Goal: Communication & Community: Answer question/provide support

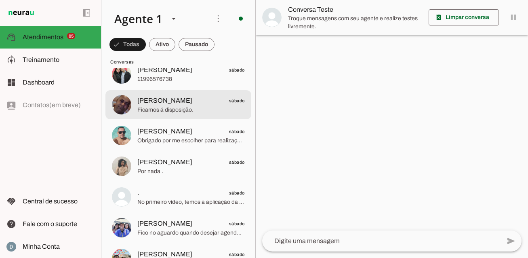
scroll to position [6092, 0]
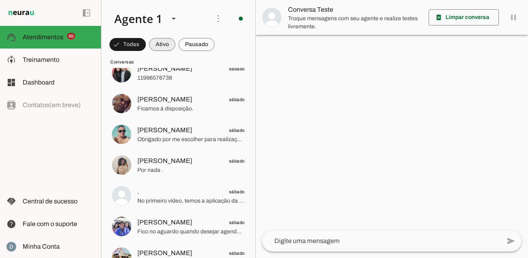
click at [164, 41] on span at bounding box center [162, 44] width 26 height 19
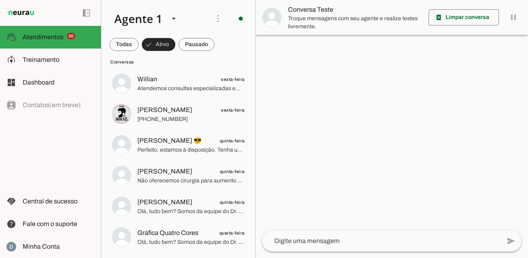
scroll to position [170, 0]
click at [125, 42] on span at bounding box center [124, 44] width 29 height 19
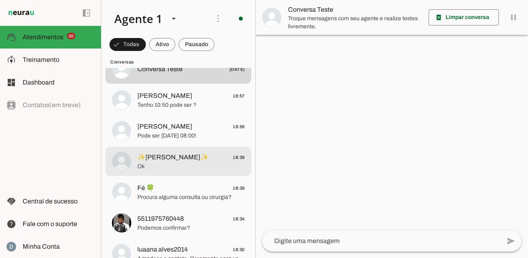
scroll to position [2593, 0]
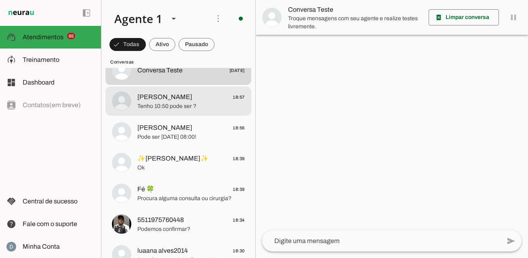
click at [196, 101] on span "Gabriel 18:57" at bounding box center [190, 97] width 107 height 10
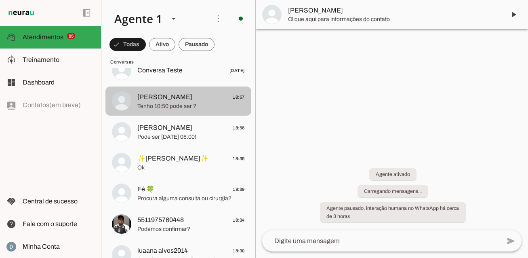
scroll to position [296, 0]
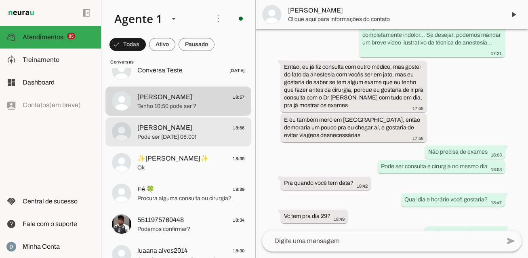
click at [192, 132] on span "Maah Alves 18:56" at bounding box center [190, 128] width 107 height 10
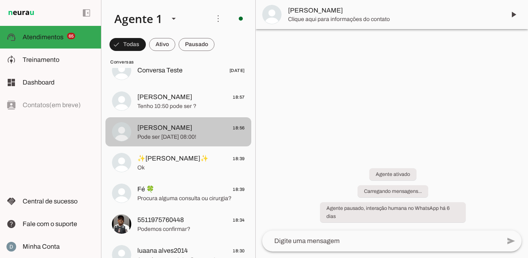
scroll to position [1026, 0]
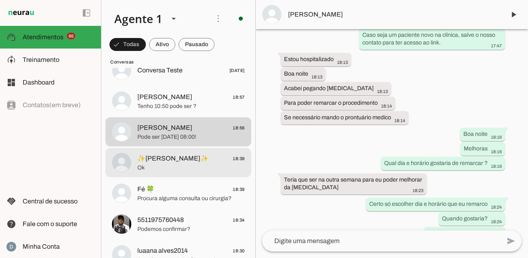
click at [183, 166] on span "Ok" at bounding box center [190, 168] width 107 height 8
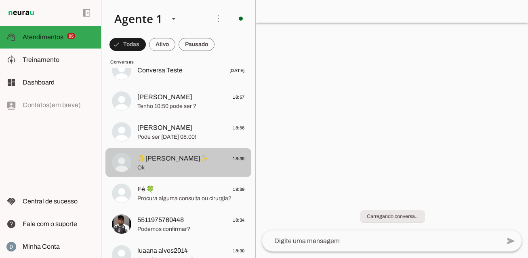
scroll to position [74, 0]
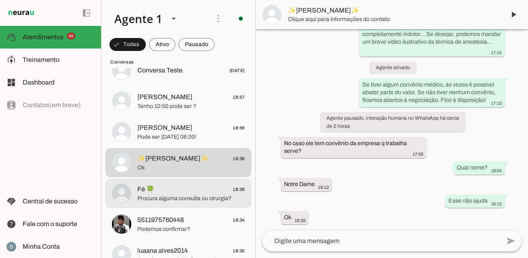
click at [173, 190] on span "Fé 🍀 18:39" at bounding box center [190, 189] width 107 height 10
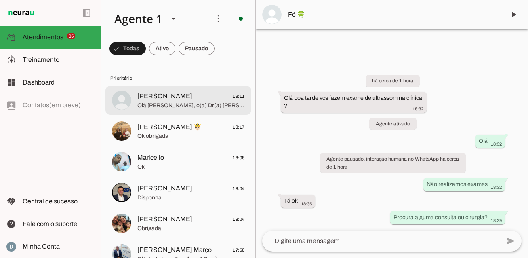
click at [176, 106] on span "Olá Sergio Dias de Souza, o(a) Dr(a) Marcelo Bento Linhares compartilhou uma pr…" at bounding box center [190, 105] width 107 height 8
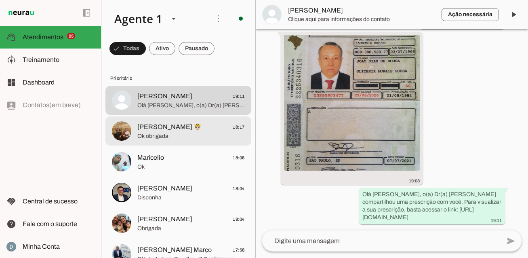
click at [177, 130] on span "Henry 🤴🏻 18:17" at bounding box center [190, 127] width 107 height 10
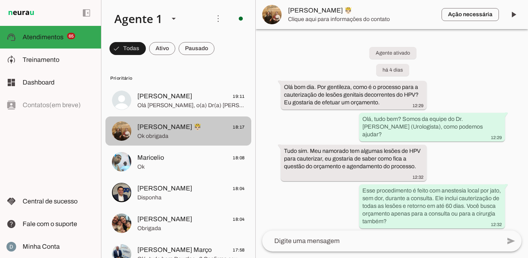
scroll to position [1866, 0]
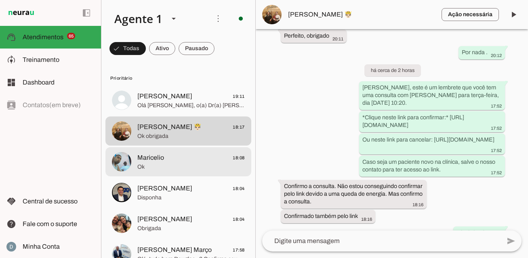
click at [171, 155] on span "Maricelio 18:08" at bounding box center [190, 158] width 107 height 10
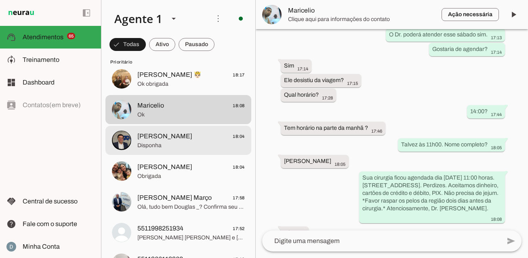
scroll to position [52, 0]
click at [168, 147] on span "Disponha" at bounding box center [190, 146] width 107 height 8
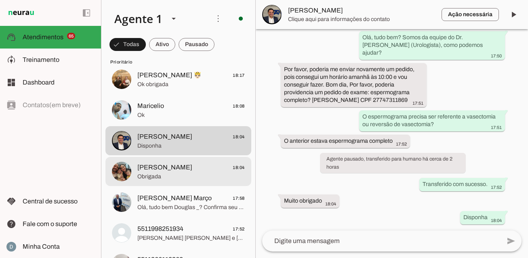
click at [168, 166] on span "Joey 18:04" at bounding box center [190, 167] width 107 height 10
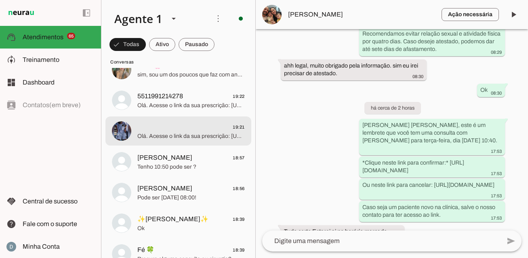
scroll to position [2655, 0]
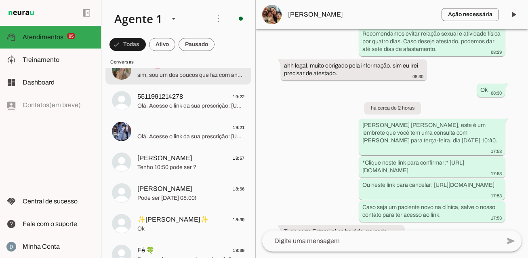
click at [175, 74] on span "sim, sou um dos poucos que faz com anestesia local." at bounding box center [190, 75] width 107 height 8
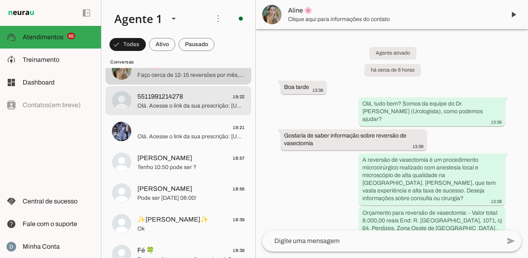
click at [150, 106] on span "Olá. Acesse o link da sua prescrição: [URL][DOMAIN_NAME] Para visualizar os dad…" at bounding box center [190, 106] width 107 height 8
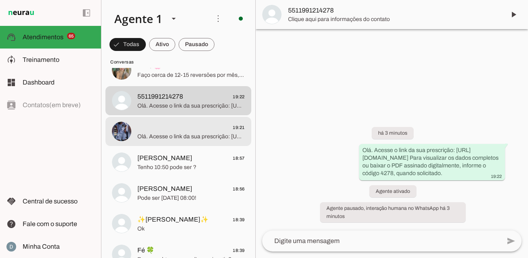
click at [150, 131] on span "19:21" at bounding box center [190, 127] width 107 height 10
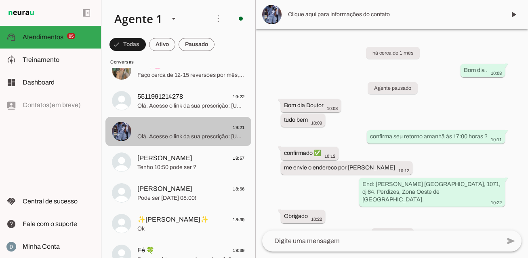
scroll to position [57, 0]
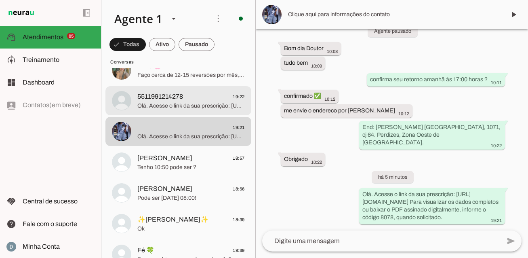
click at [151, 108] on span "Olá. Acesse o link da sua prescrição: [URL][DOMAIN_NAME] Para visualizar os dad…" at bounding box center [190, 106] width 107 height 8
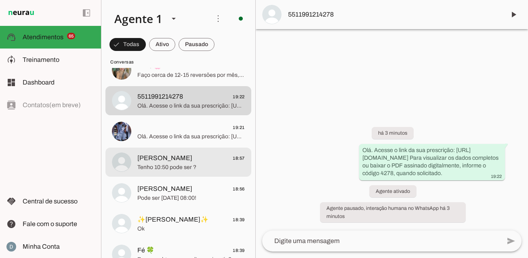
click at [150, 163] on span "Tenho 10:50 pode ser ?" at bounding box center [190, 167] width 107 height 8
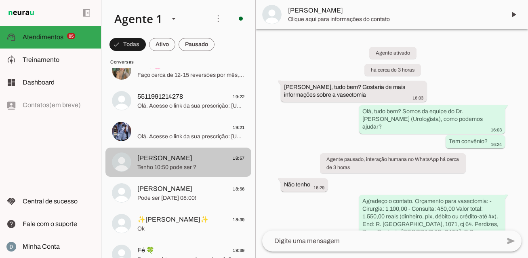
scroll to position [296, 0]
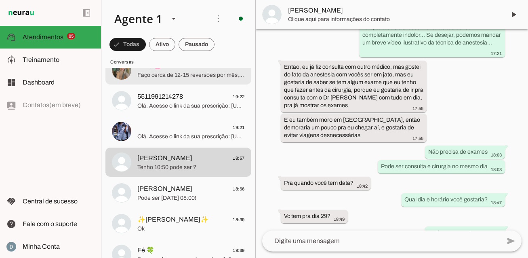
click at [168, 83] on md-item "Aline 🌸 19:25 Faço cerca de 12-15 reversões por mês, provavelmente o maior volu…" at bounding box center [178, 69] width 146 height 29
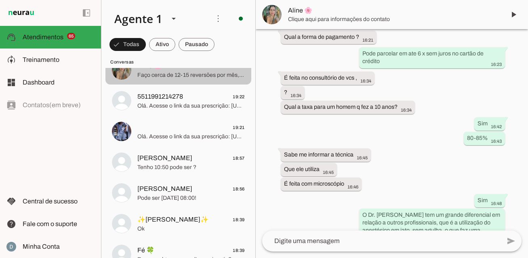
scroll to position [578, 0]
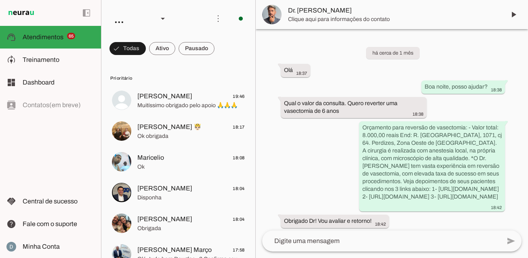
scroll to position [2073, 0]
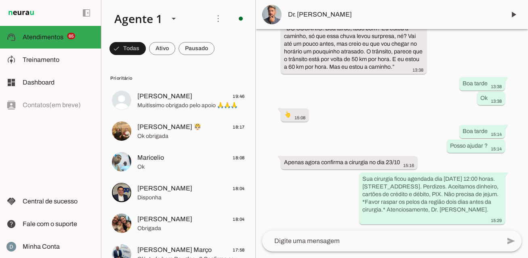
click at [400, 127] on div "há cerca de 1 mês Olá 18:37 Boa noite, posso ajudar? 18:38 Qual o valor da cons…" at bounding box center [392, 129] width 272 height 201
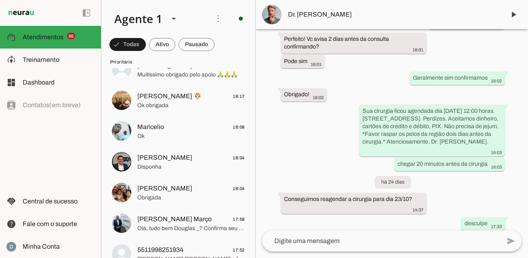
scroll to position [31, 0]
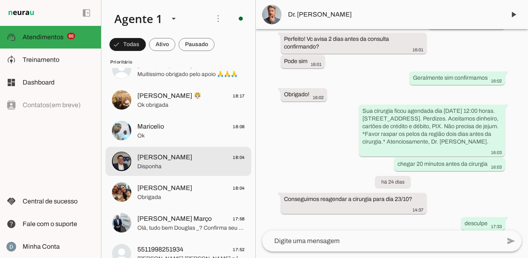
click at [191, 162] on span "Disponha" at bounding box center [190, 166] width 107 height 8
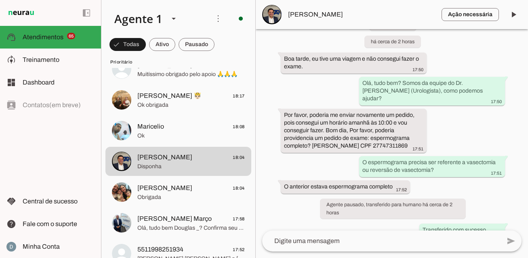
scroll to position [42, 0]
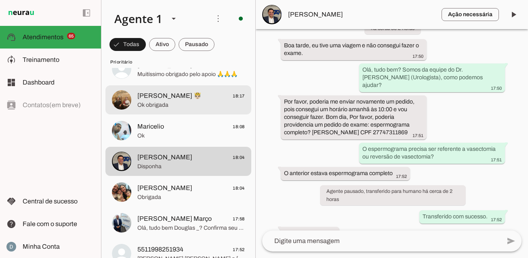
click at [186, 106] on span "Ok obrigada" at bounding box center [190, 105] width 107 height 8
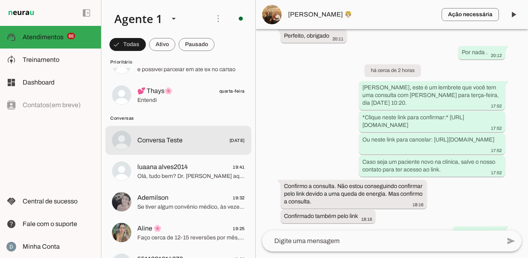
scroll to position [2559, 0]
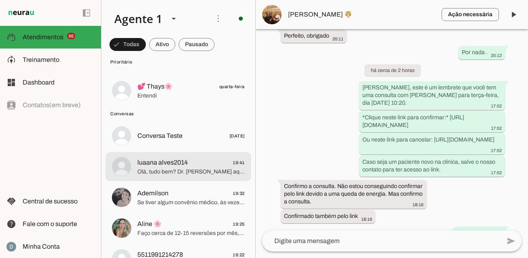
click at [175, 171] on span "Olá, tudo bem? Dr. [PERSON_NAME] aqui. Deseja agendar? Tenho um grande diferenc…" at bounding box center [190, 172] width 107 height 8
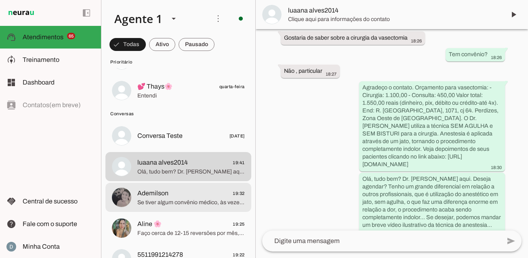
click at [170, 198] on span "Se tiver algum convênio médico, às vezes é possível abater parte do valor. Se n…" at bounding box center [190, 202] width 107 height 8
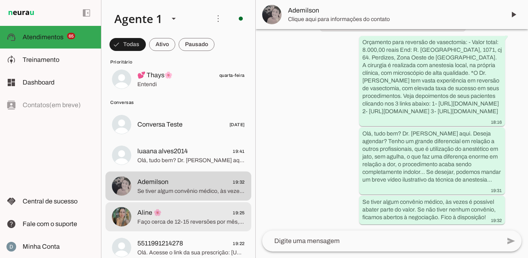
scroll to position [2570, 0]
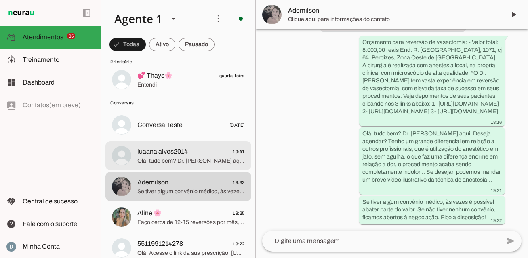
click at [175, 157] on span "Olá, tudo bem? Dr. [PERSON_NAME] aqui. Deseja agendar? Tenho um grande diferenc…" at bounding box center [190, 161] width 107 height 8
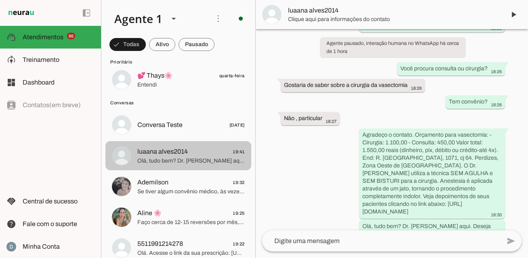
scroll to position [190, 0]
